Goal: Information Seeking & Learning: Check status

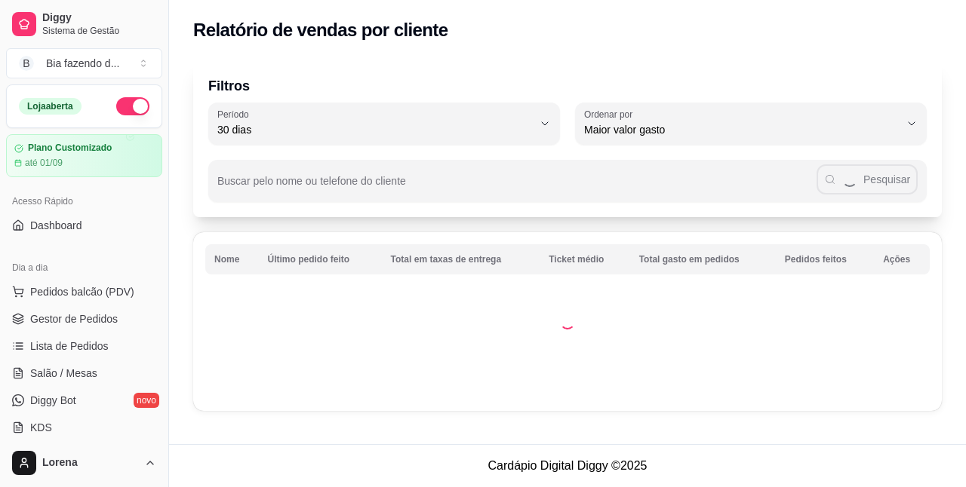
select select "30"
select select "HIGHEST_TOTAL_SPENT_WITH_ORDERS"
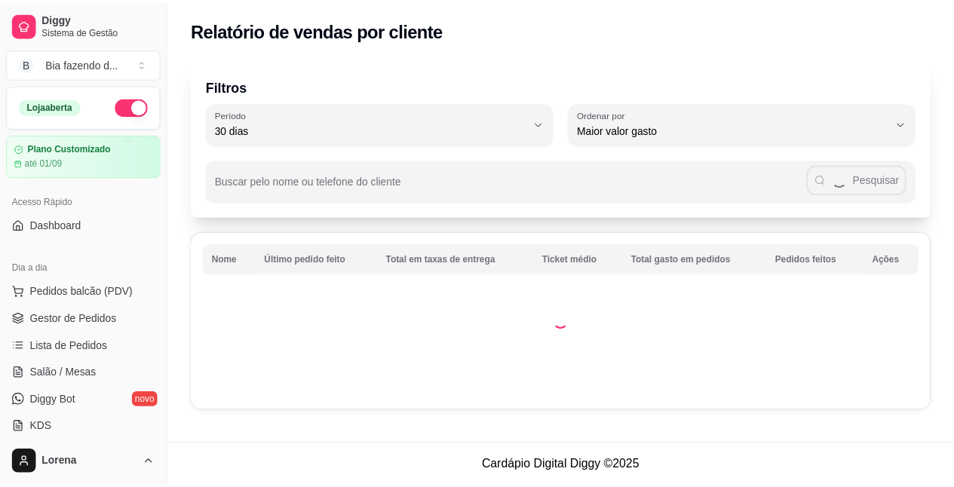
scroll to position [296, 0]
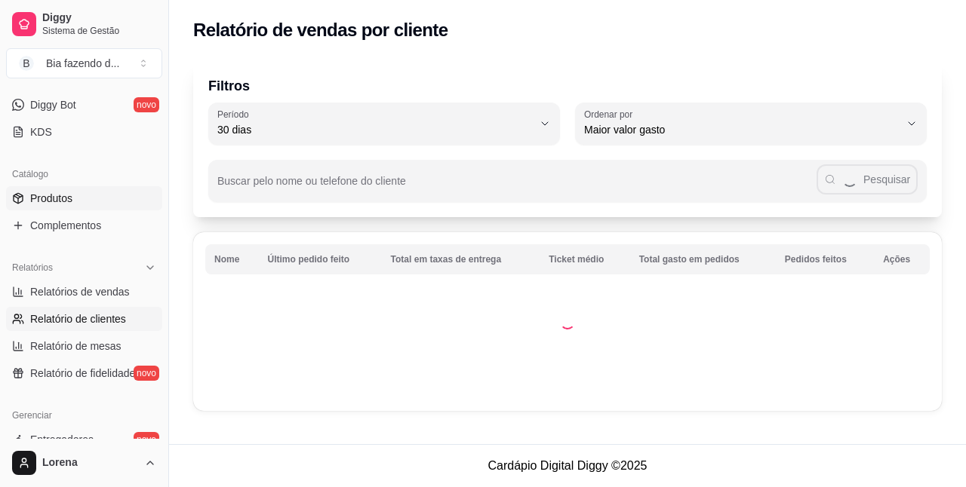
click at [69, 201] on span "Produtos" at bounding box center [51, 198] width 42 height 15
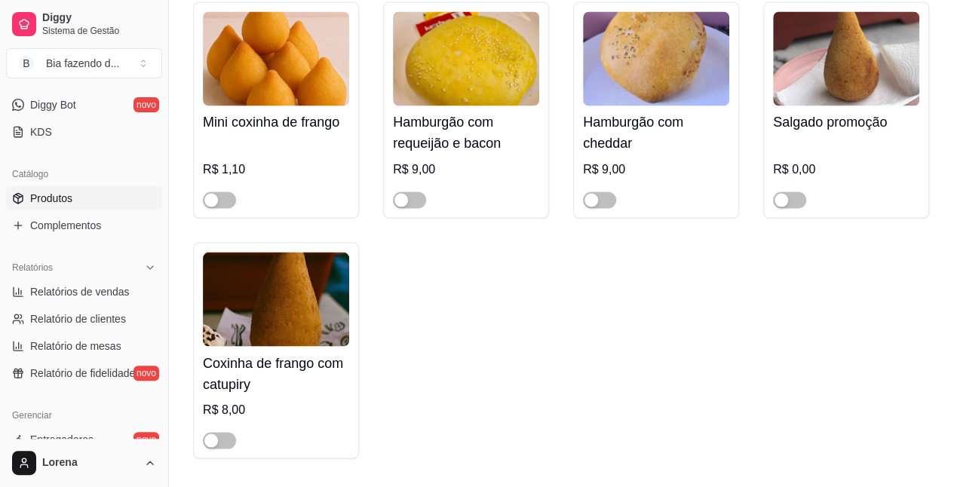
scroll to position [1358, 0]
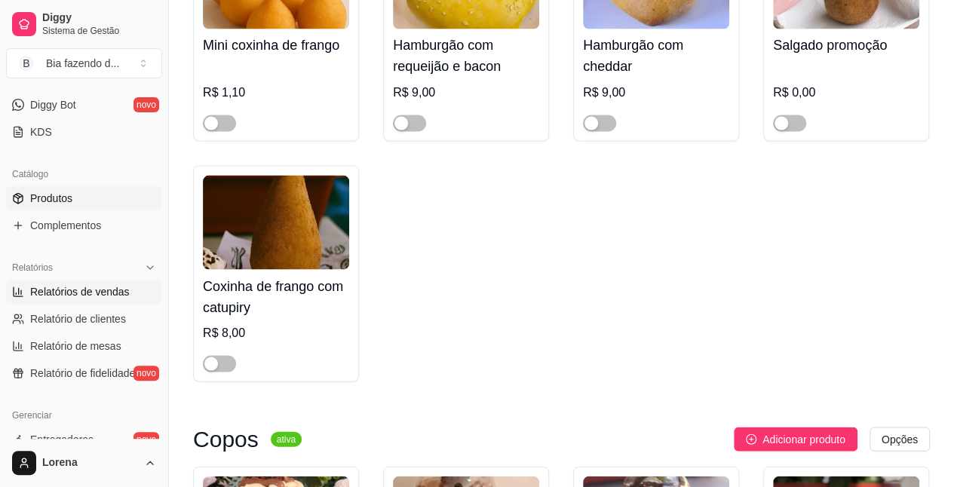
click at [97, 295] on span "Relatórios de vendas" at bounding box center [80, 291] width 100 height 15
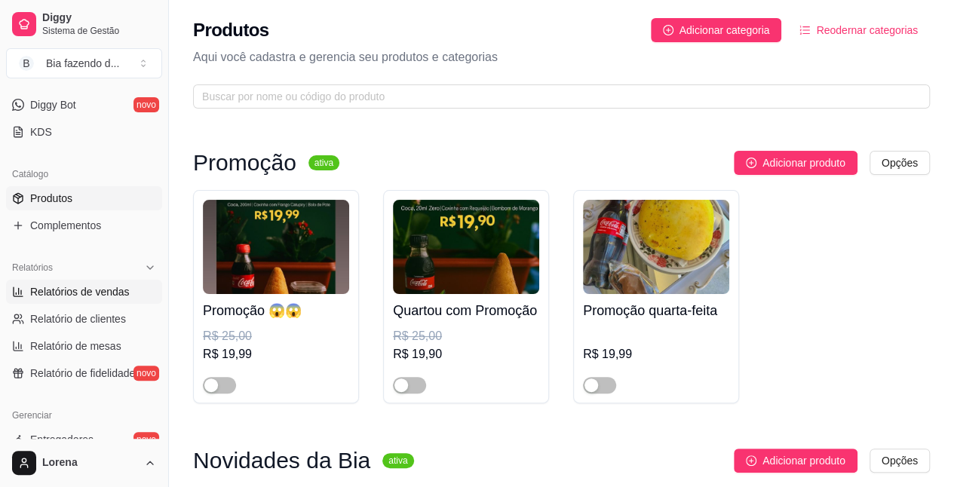
select select "ALL"
select select "0"
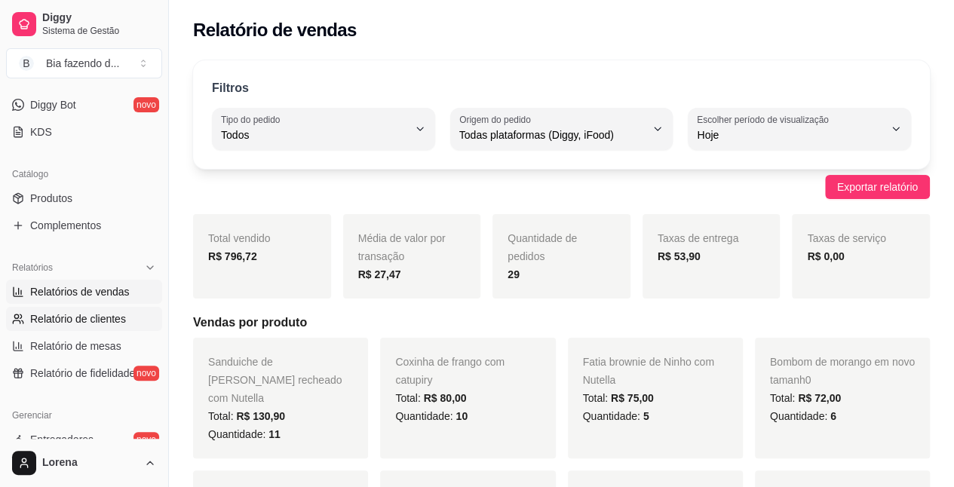
click at [91, 315] on span "Relatório de clientes" at bounding box center [78, 319] width 96 height 15
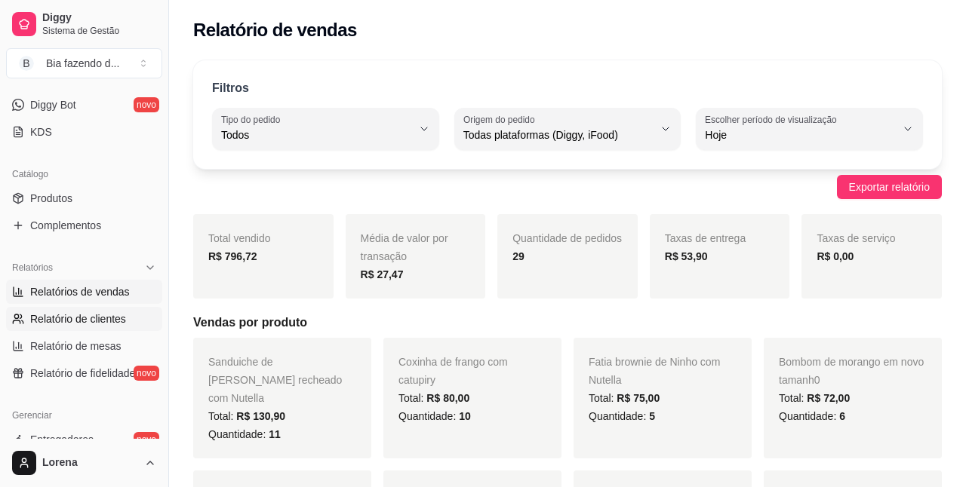
select select "30"
select select "HIGHEST_TOTAL_SPENT_WITH_ORDERS"
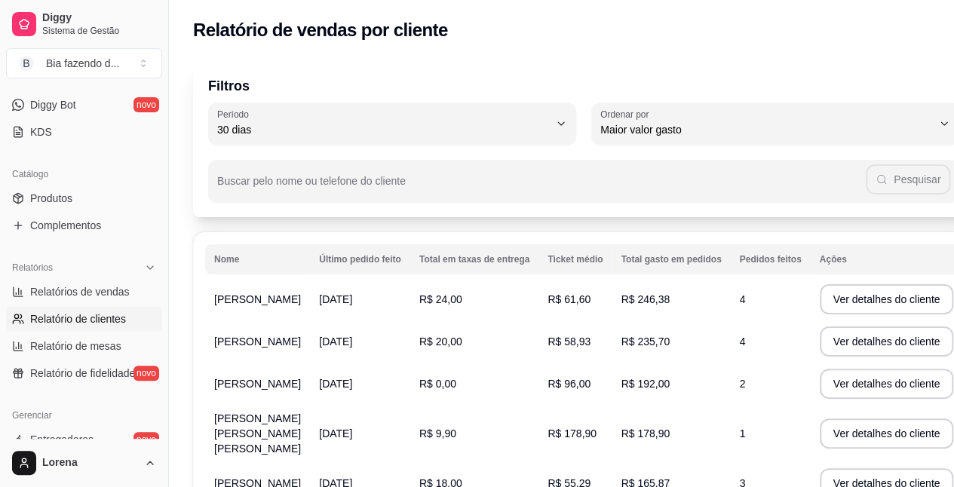
scroll to position [75, 0]
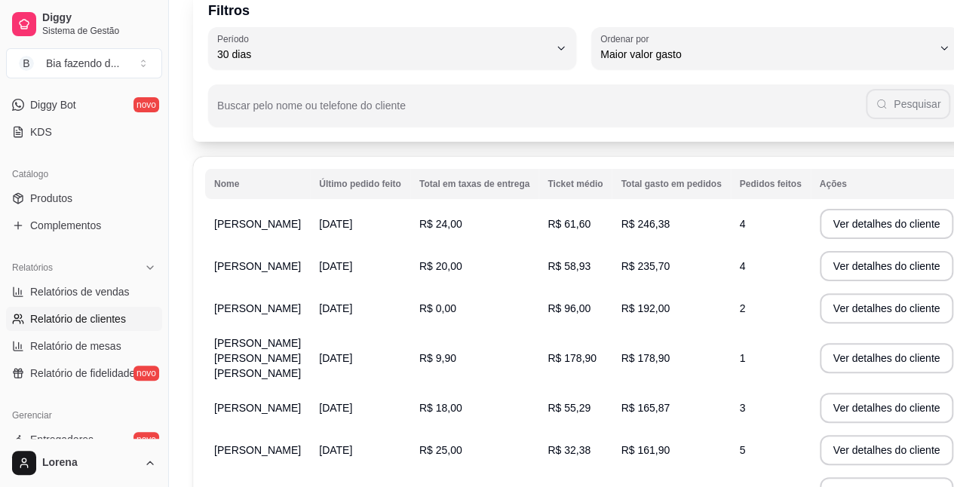
drag, startPoint x: 696, startPoint y: 232, endPoint x: 725, endPoint y: 229, distance: 29.6
click at [731, 229] on td "4" at bounding box center [771, 224] width 80 height 42
drag, startPoint x: 700, startPoint y: 232, endPoint x: 684, endPoint y: 233, distance: 15.9
click at [684, 233] on tr "[PERSON_NAME] [DATE] R$ 24,00 R$ 61,60 R$ 246,38 4 Ver detalhes do cliente" at bounding box center [583, 224] width 757 height 42
click at [735, 217] on td "4" at bounding box center [771, 224] width 80 height 42
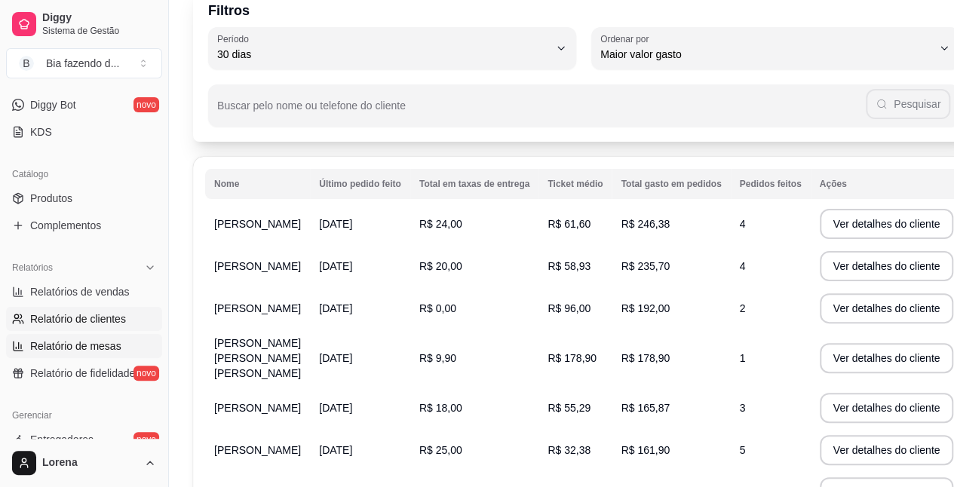
click at [106, 355] on link "Relatório de mesas" at bounding box center [84, 346] width 156 height 24
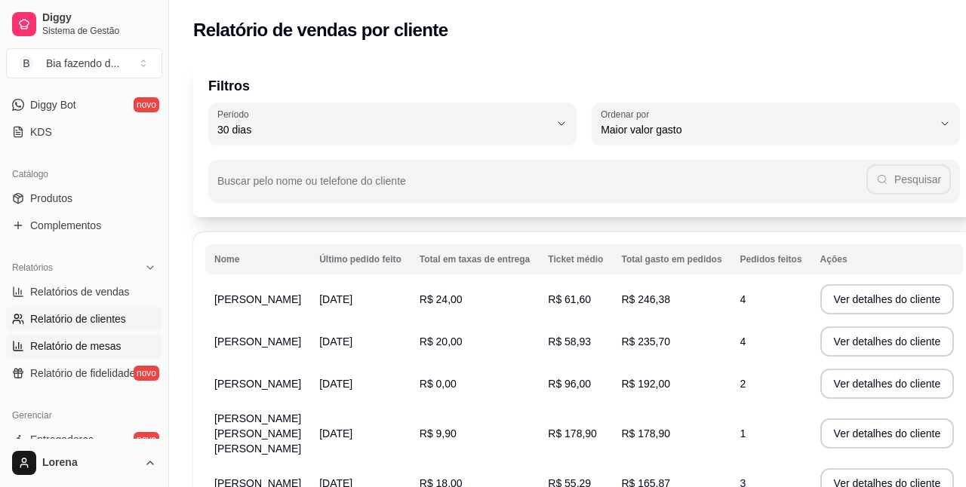
select select "TOTAL_OF_ORDERS"
select select "7"
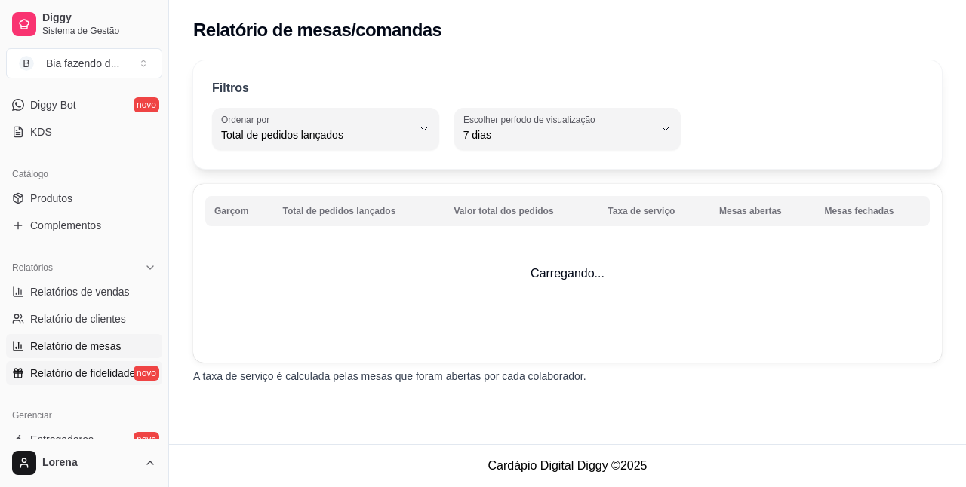
click at [94, 376] on span "Relatório de fidelidade" at bounding box center [82, 373] width 105 height 15
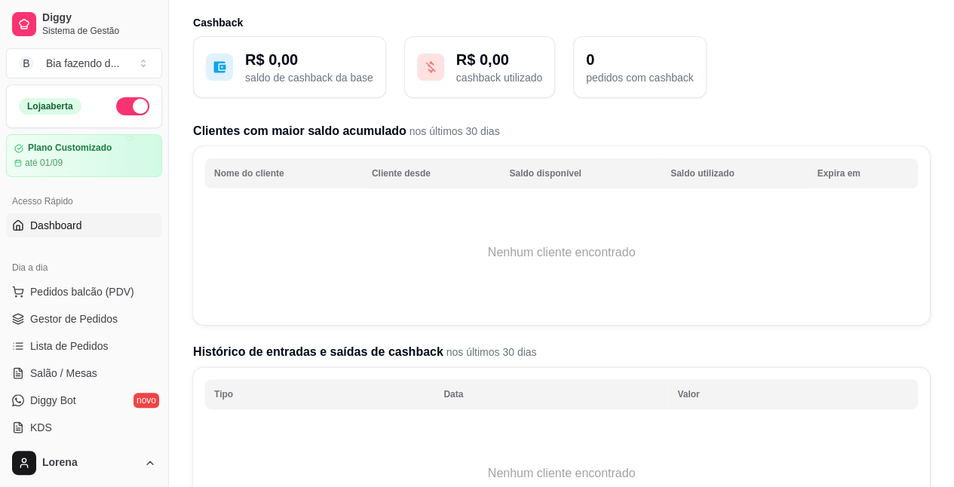
click at [59, 218] on span "Dashboard" at bounding box center [56, 225] width 52 height 15
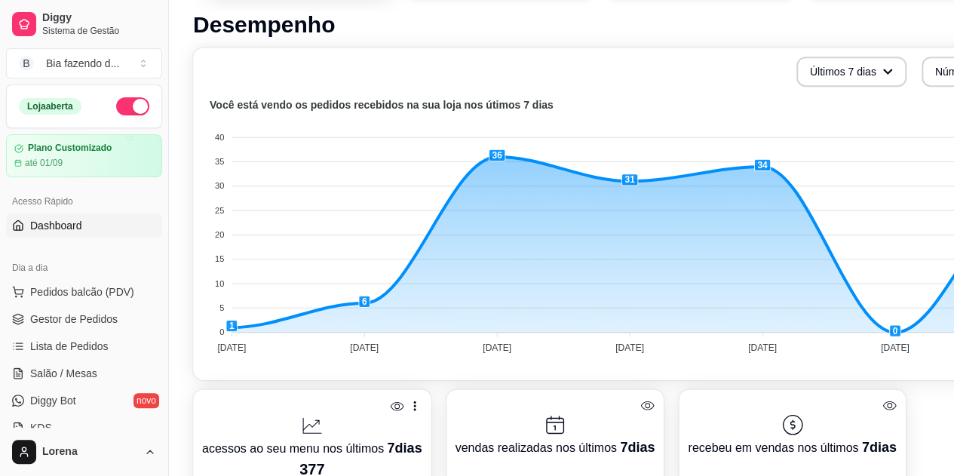
scroll to position [377, 0]
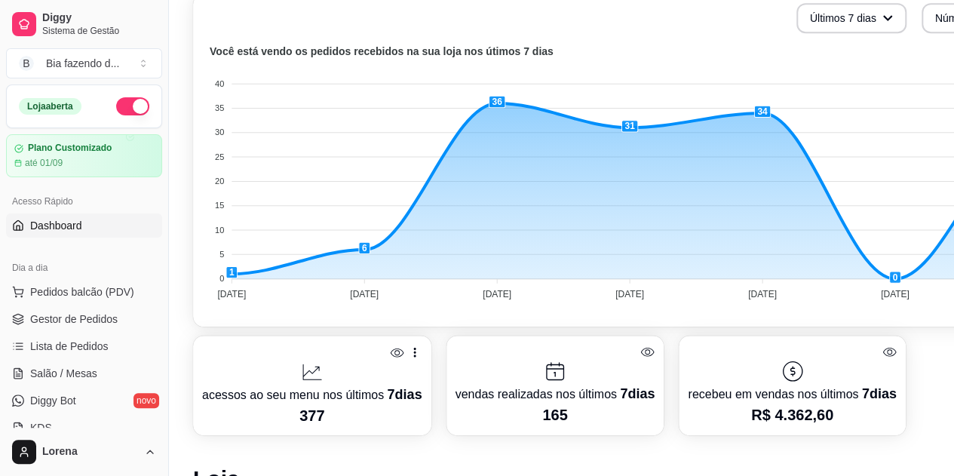
click at [650, 25] on div "Últimos 7 dias Número de pedidos" at bounding box center [630, 18] width 856 height 30
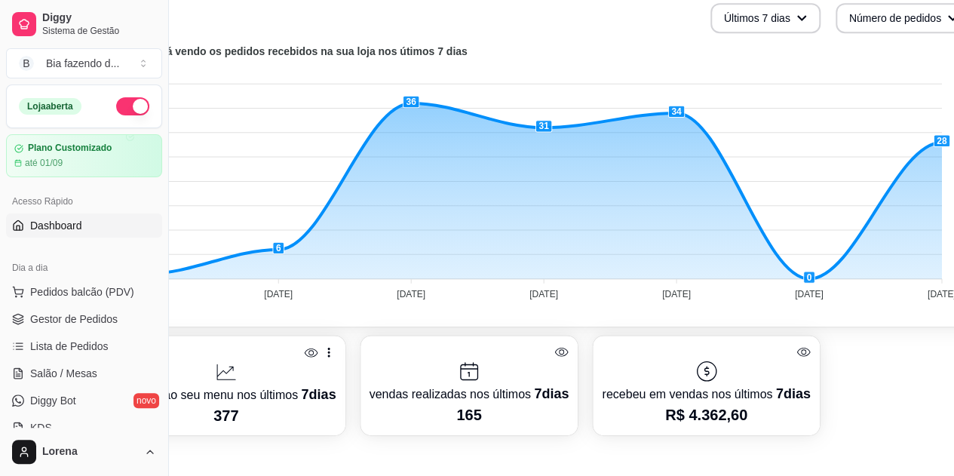
scroll to position [377, 133]
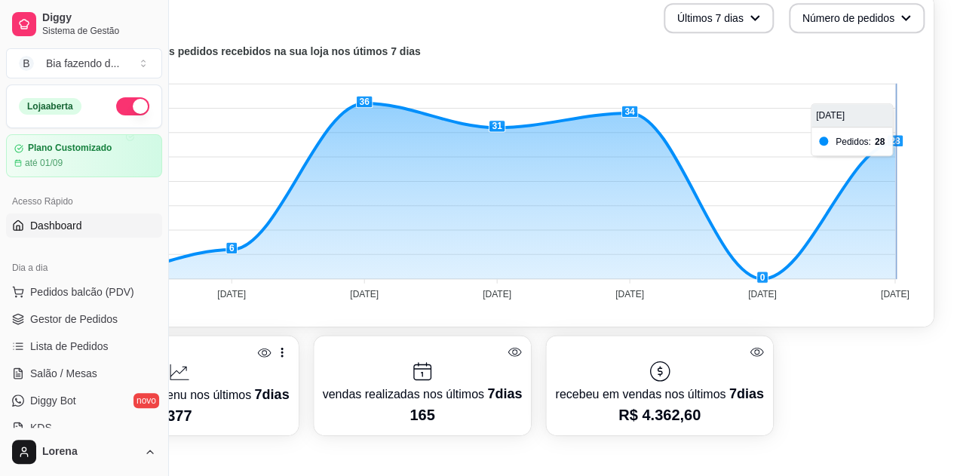
click at [896, 116] on foreignobject at bounding box center [495, 174] width 852 height 264
drag, startPoint x: 902, startPoint y: 113, endPoint x: 940, endPoint y: 118, distance: 38.0
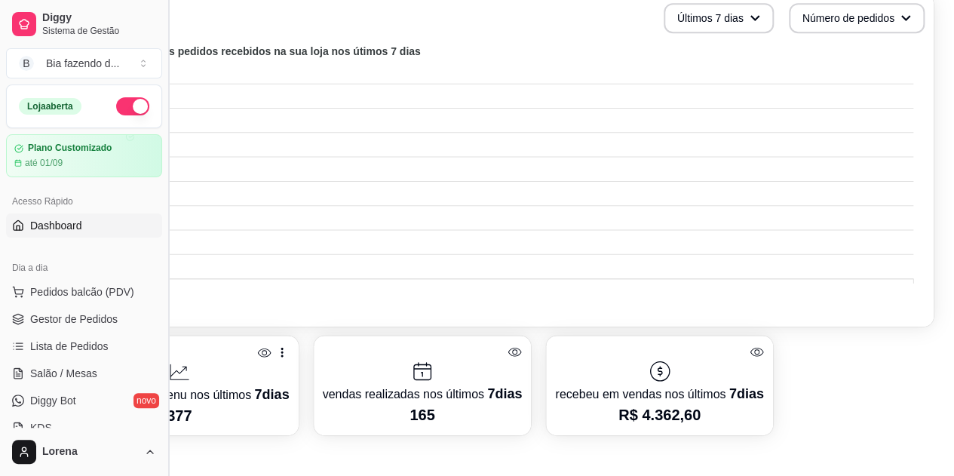
click at [164, 210] on button "Toggle Sidebar" at bounding box center [168, 238] width 12 height 476
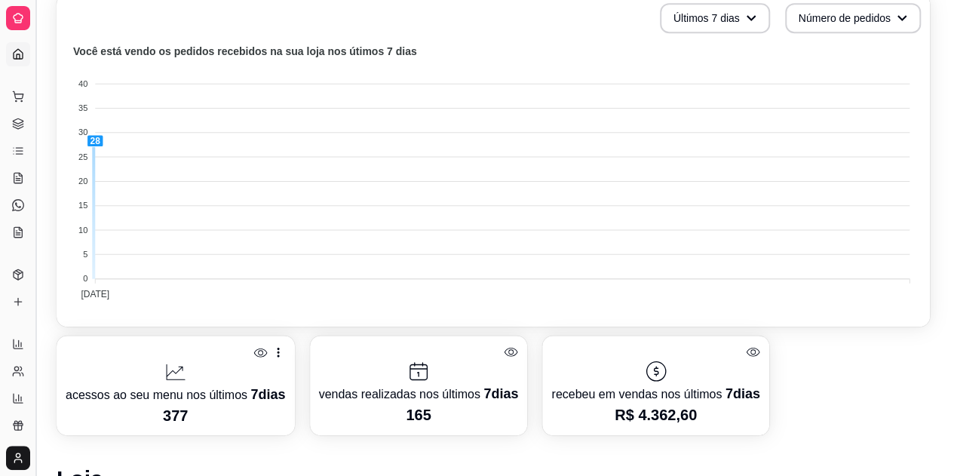
scroll to position [377, 0]
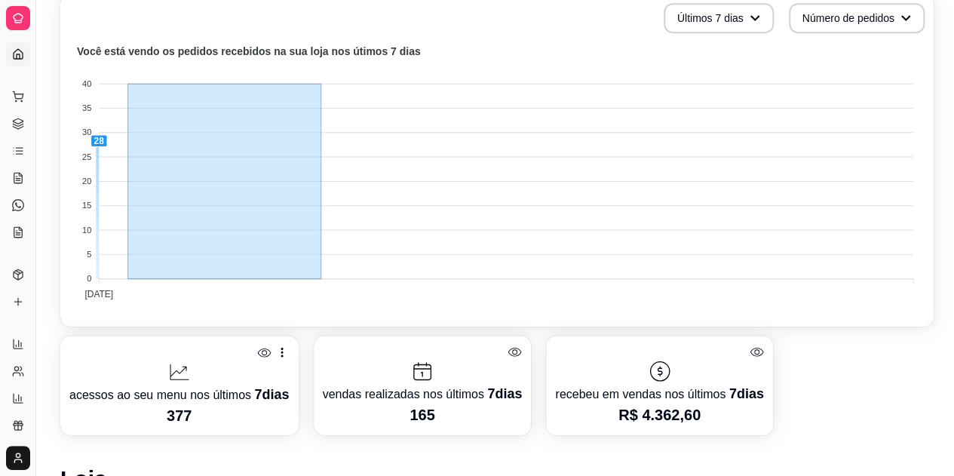
drag, startPoint x: 127, startPoint y: 265, endPoint x: 327, endPoint y: 278, distance: 201.1
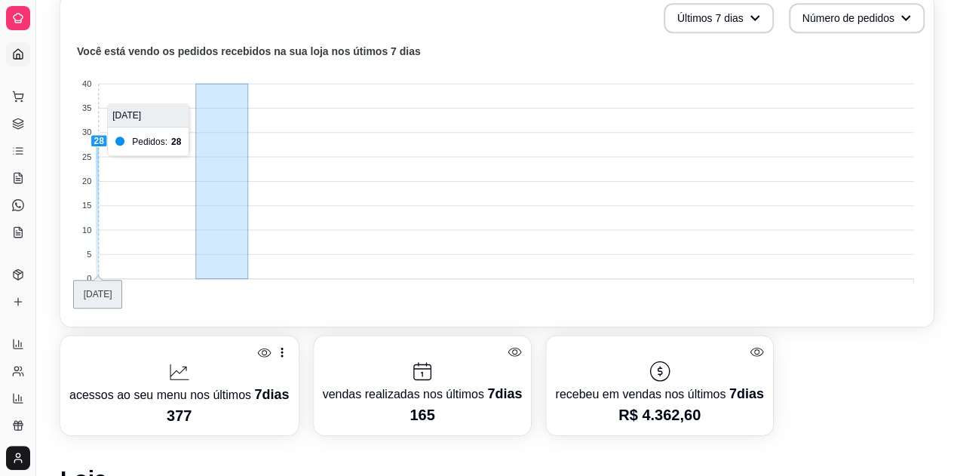
drag, startPoint x: 247, startPoint y: 284, endPoint x: 460, endPoint y: 311, distance: 214.5
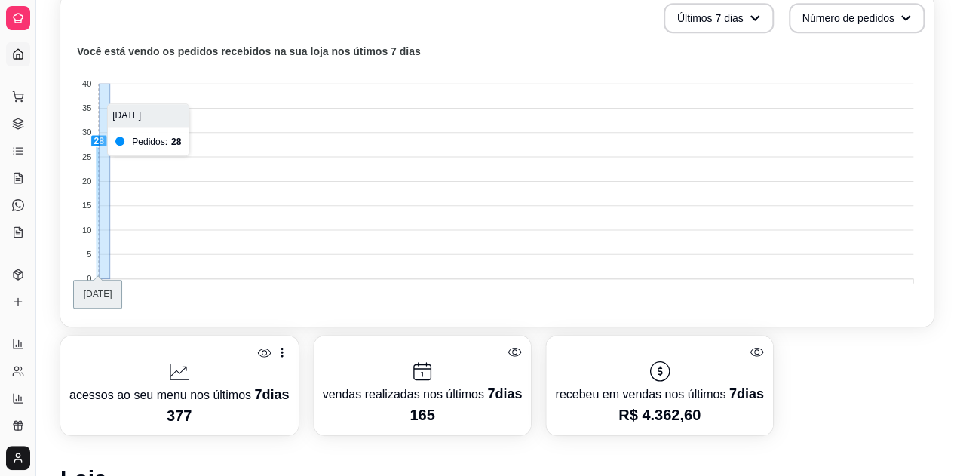
drag, startPoint x: 100, startPoint y: 220, endPoint x: 122, endPoint y: 222, distance: 22.7
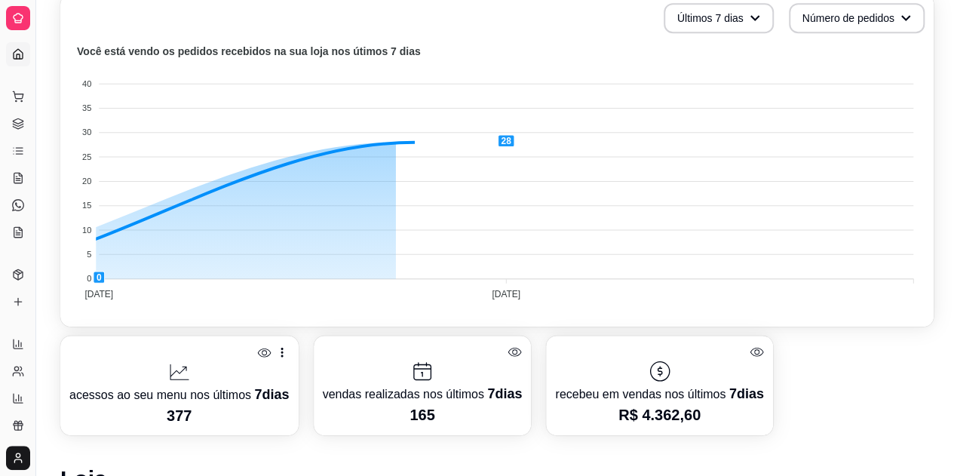
drag, startPoint x: 91, startPoint y: 227, endPoint x: 965, endPoint y: 266, distance: 874.5
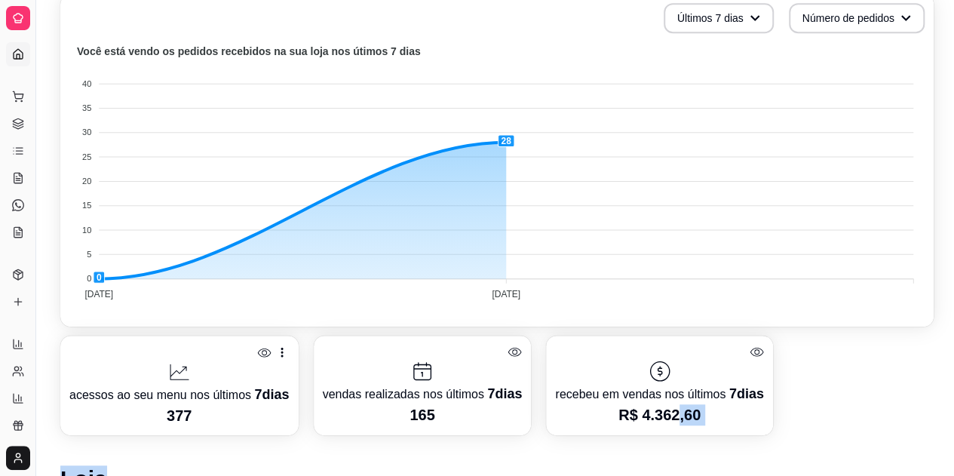
drag, startPoint x: 671, startPoint y: 419, endPoint x: 667, endPoint y: 441, distance: 21.6
click at [667, 441] on div "Desempenho Últimos 7 [PERSON_NAME] Número de pedidos Você está vendo os pedidos…" at bounding box center [497, 437] width 874 height 959
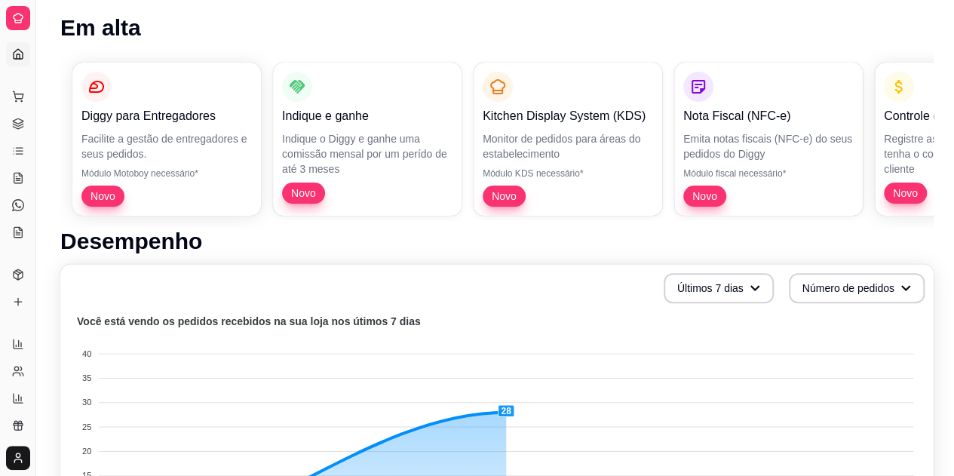
scroll to position [226, 0]
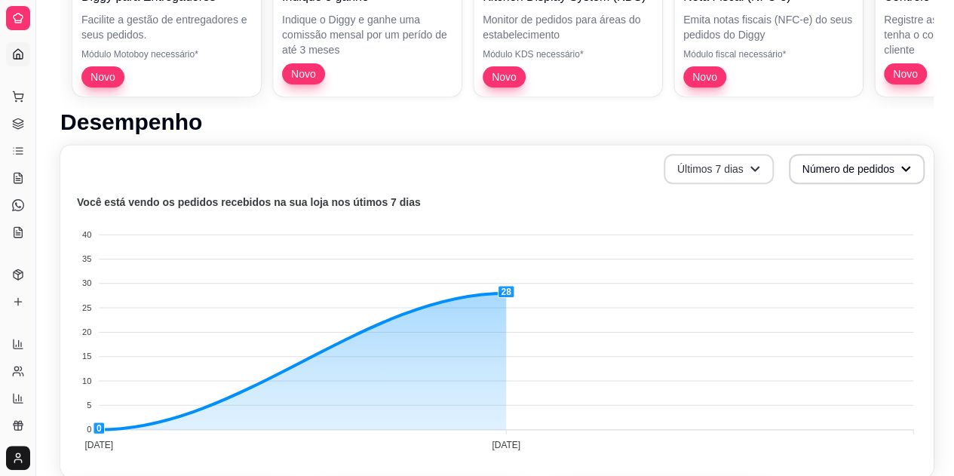
click at [751, 161] on button "Últimos 7 dias" at bounding box center [719, 169] width 110 height 30
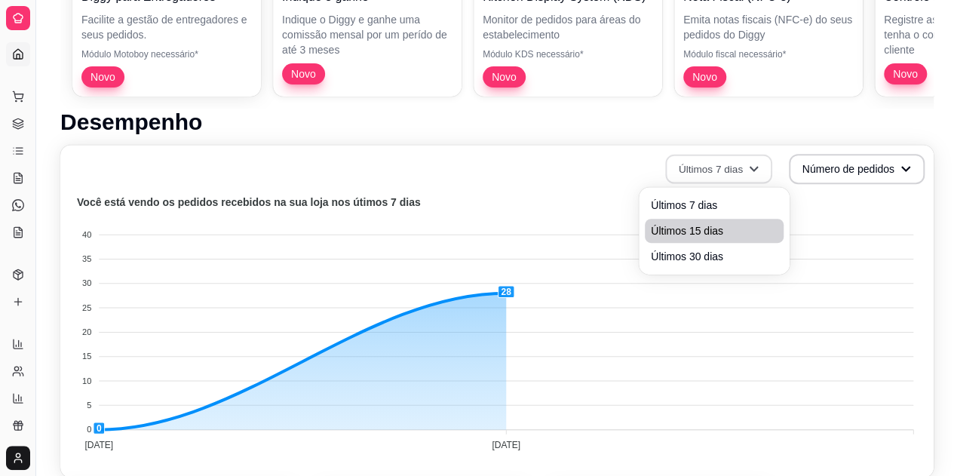
click at [751, 225] on span "Últimos 15 dias" at bounding box center [714, 230] width 127 height 15
